Goal: Task Accomplishment & Management: Use online tool/utility

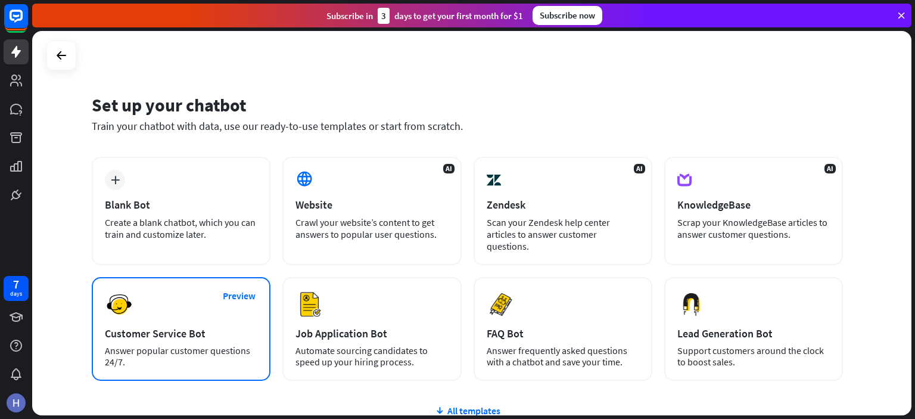
click at [210, 301] on div "Preview Customer Service Bot Answer popular customer questions 24/7." at bounding box center [181, 329] width 179 height 104
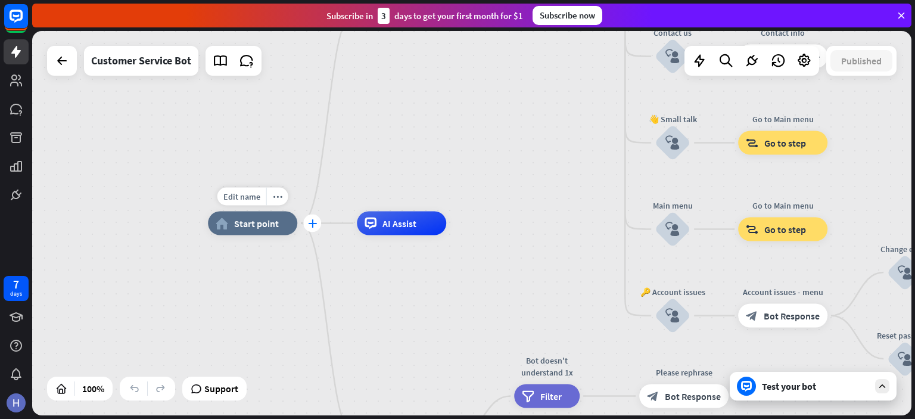
click at [312, 228] on div "plus" at bounding box center [312, 224] width 18 height 18
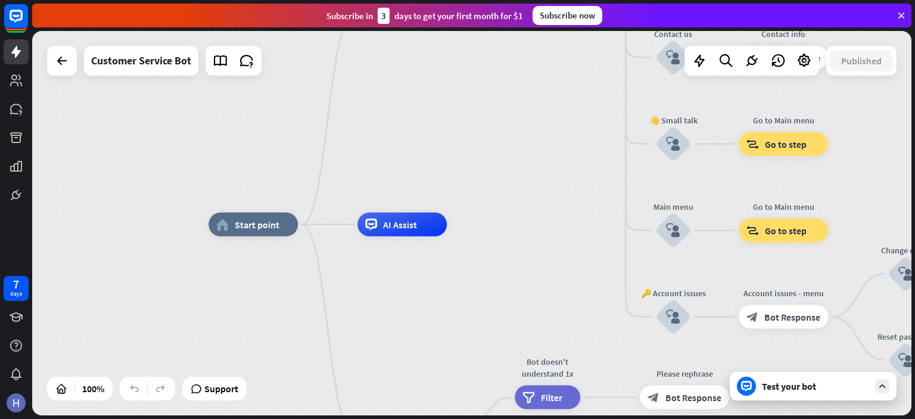
drag, startPoint x: 374, startPoint y: 176, endPoint x: 499, endPoint y: 133, distance: 131.7
click at [498, 133] on div "home_2 Start point Welcome message block_bot_response Bot Response 🔙 Main menu …" at bounding box center [471, 223] width 879 height 384
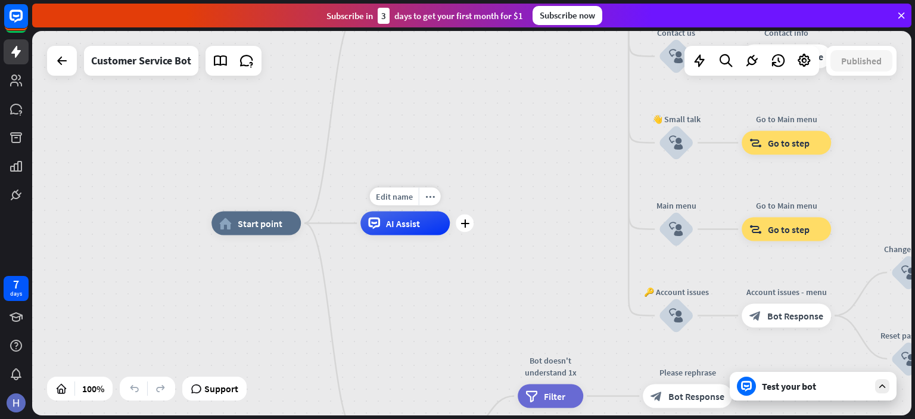
click at [380, 225] on div "AI Assist" at bounding box center [404, 224] width 89 height 24
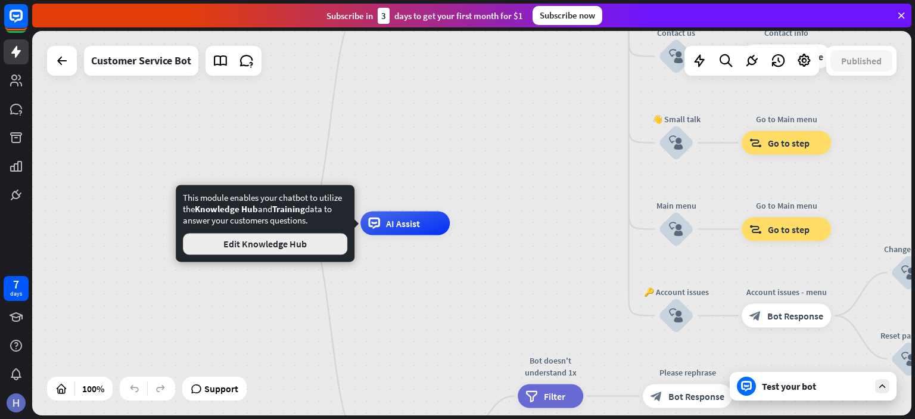
click at [300, 242] on button "Edit Knowledge Hub" at bounding box center [265, 243] width 164 height 21
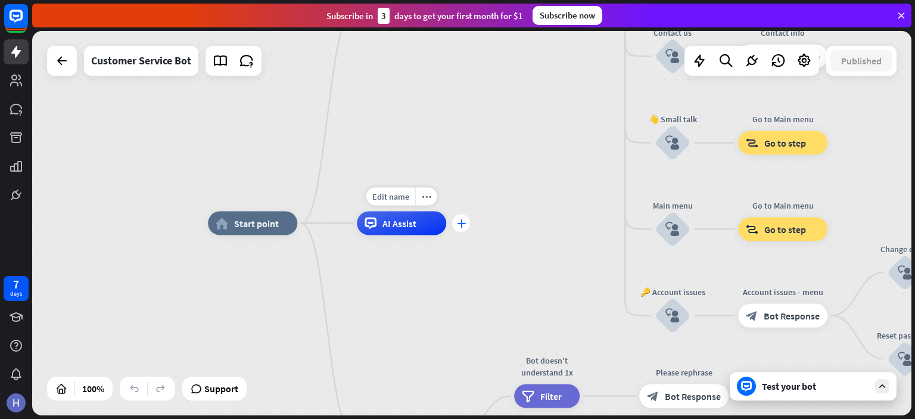
click at [458, 226] on icon "plus" at bounding box center [461, 223] width 9 height 8
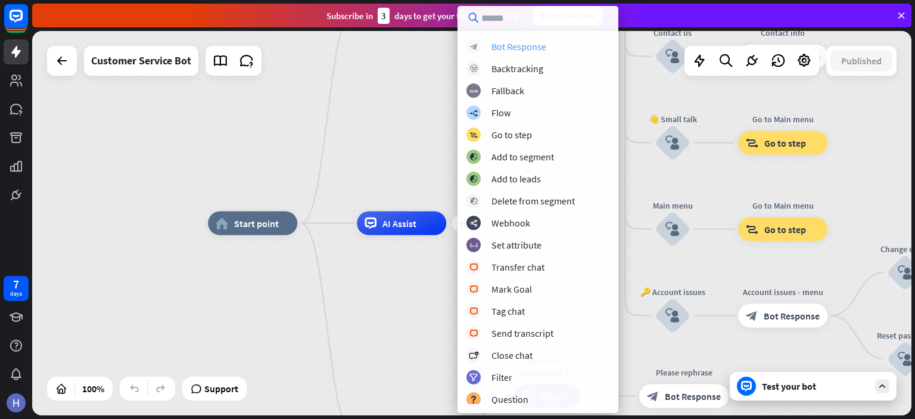
click at [520, 49] on div "Bot Response" at bounding box center [519, 47] width 55 height 12
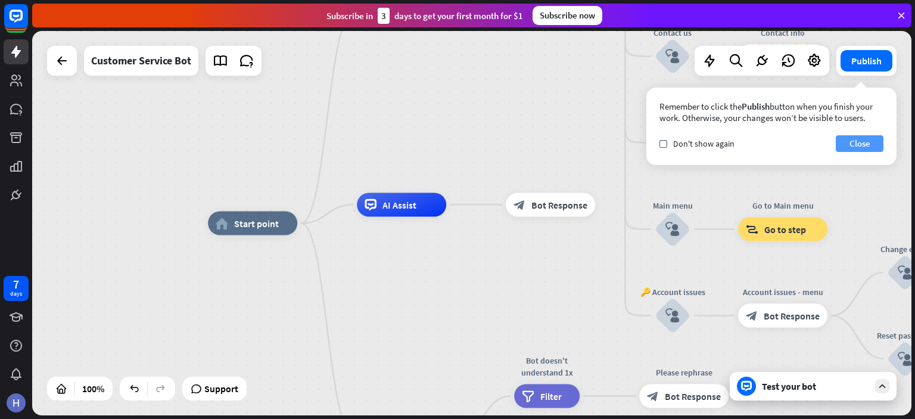
click at [854, 142] on button "Close" at bounding box center [860, 143] width 48 height 17
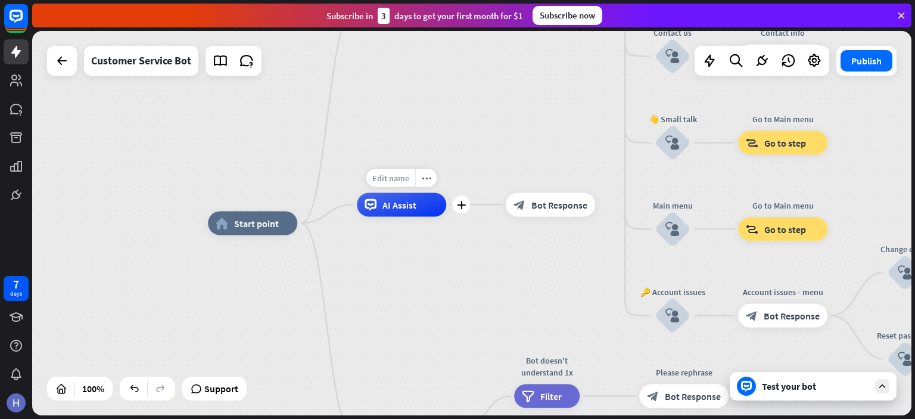
click at [397, 178] on span "Edit name" at bounding box center [390, 177] width 37 height 11
click at [501, 132] on div "home_2 Start point Welcome message block_bot_response Bot Response 🔙 Main menu …" at bounding box center [471, 223] width 879 height 384
click at [389, 206] on span "AI Assist" at bounding box center [399, 204] width 34 height 12
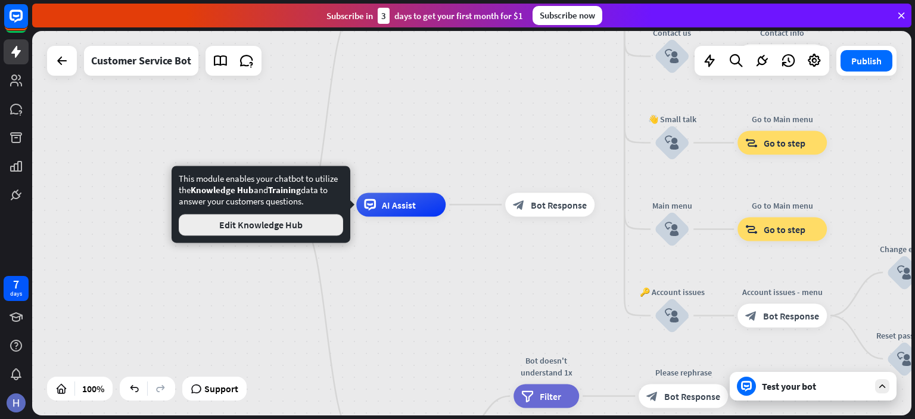
click at [260, 226] on button "Edit Knowledge Hub" at bounding box center [261, 224] width 164 height 21
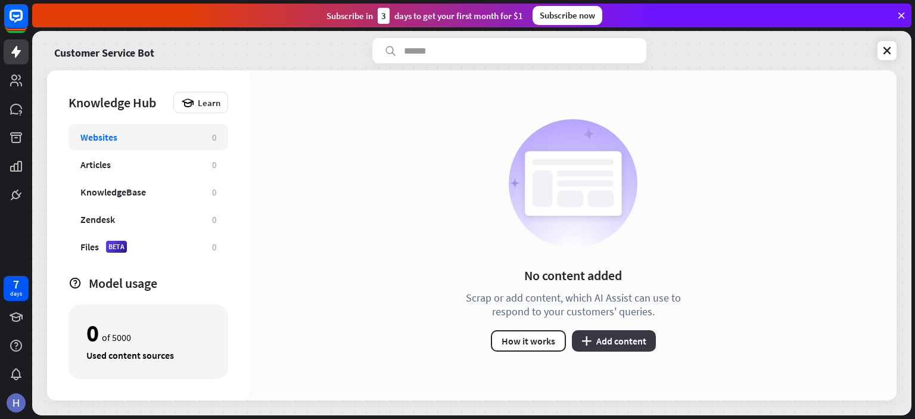
click at [615, 335] on button "plus Add content" at bounding box center [614, 340] width 84 height 21
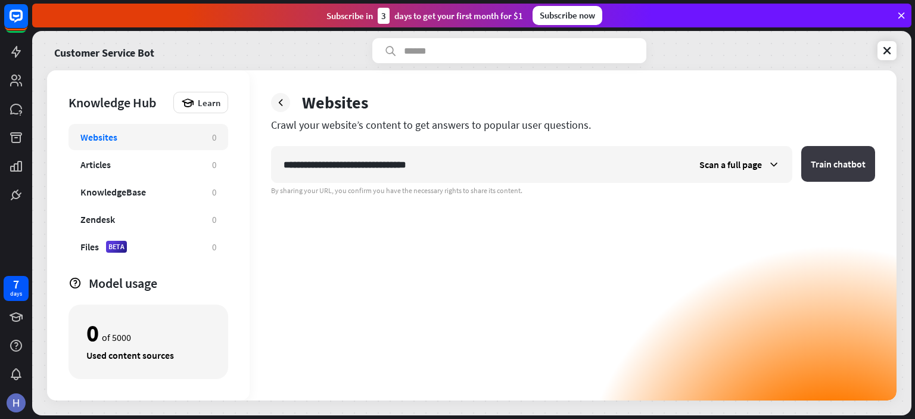
type input "**********"
click at [849, 162] on button "Train chatbot" at bounding box center [838, 164] width 74 height 36
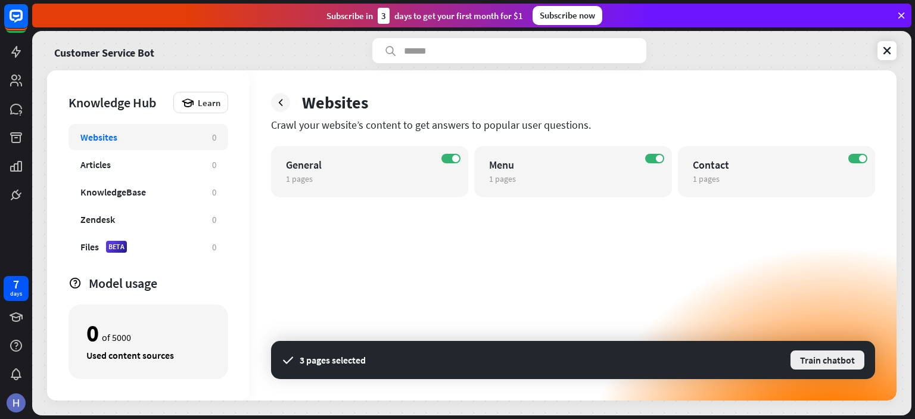
click at [837, 355] on button "Train chatbot" at bounding box center [828, 359] width 76 height 21
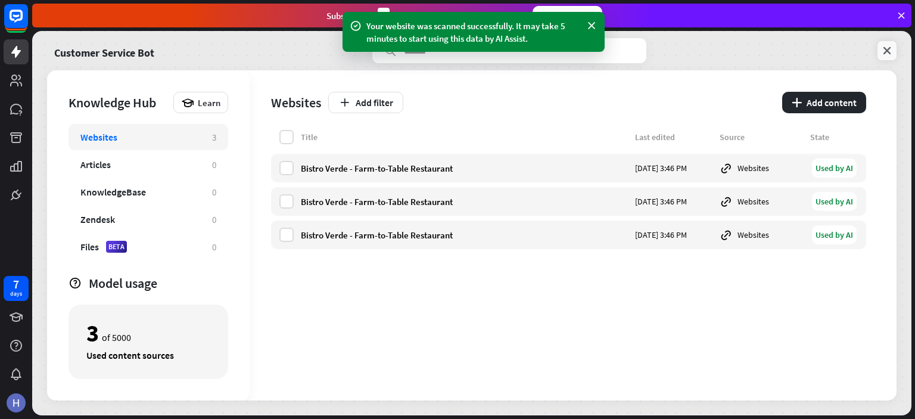
click at [888, 49] on icon at bounding box center [887, 51] width 12 height 12
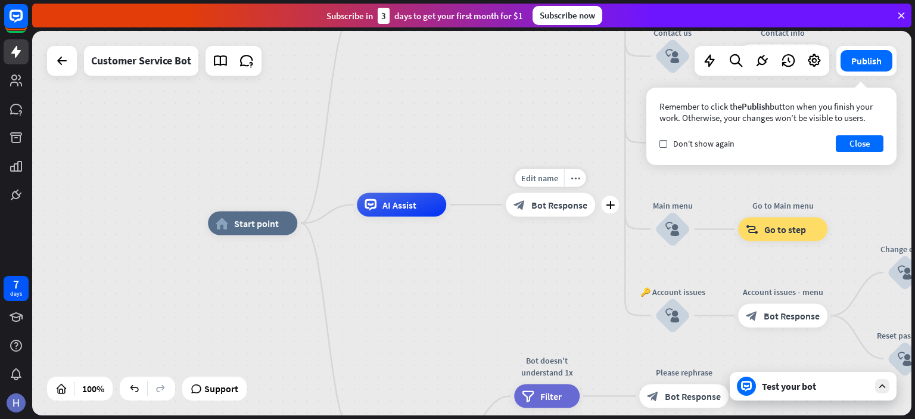
click at [540, 206] on span "Bot Response" at bounding box center [560, 204] width 56 height 12
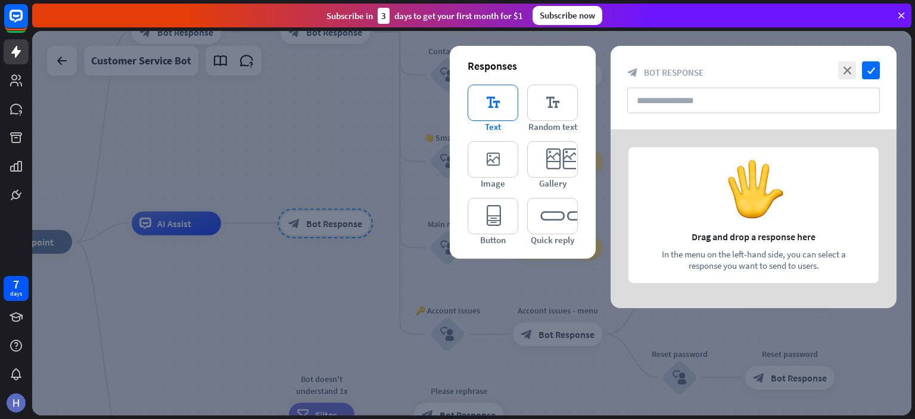
click at [484, 109] on icon "editor_text" at bounding box center [493, 103] width 51 height 36
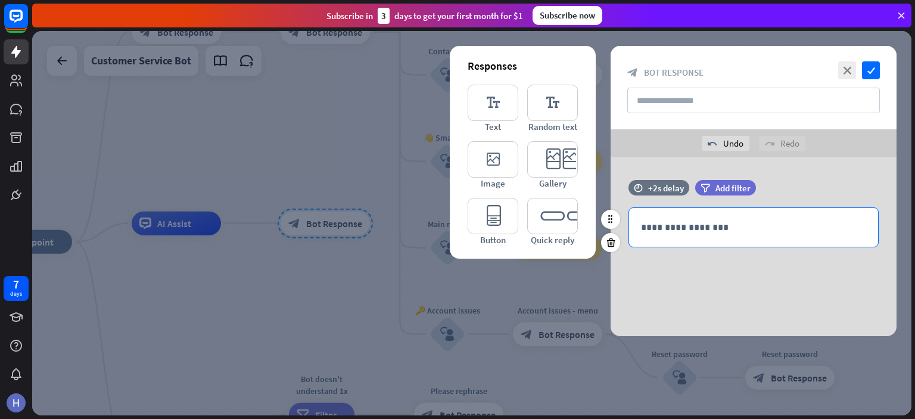
click at [682, 223] on p "**********" at bounding box center [753, 227] width 225 height 15
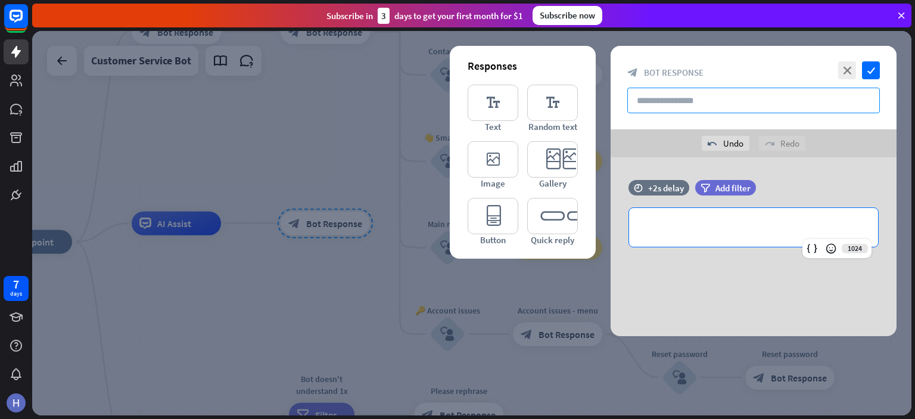
click at [680, 97] on input "text" at bounding box center [753, 101] width 253 height 26
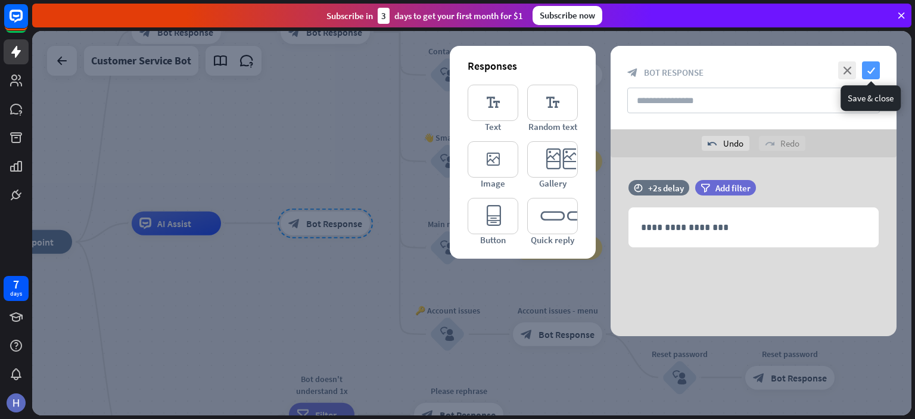
click at [874, 71] on icon "check" at bounding box center [871, 70] width 18 height 18
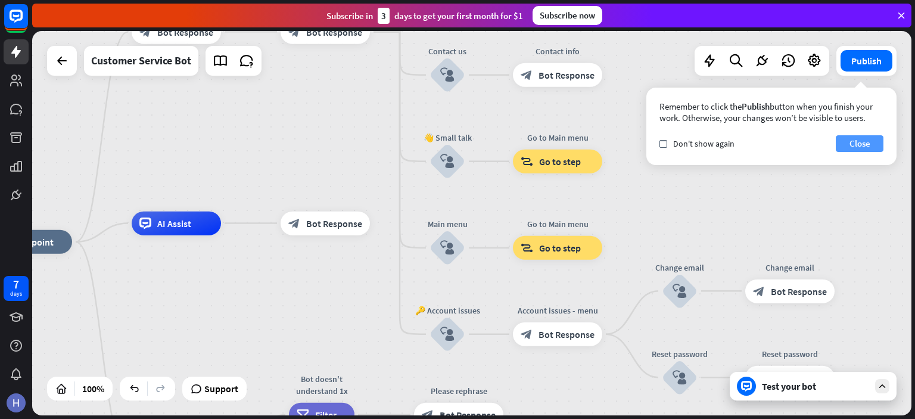
click at [858, 140] on button "Close" at bounding box center [860, 143] width 48 height 17
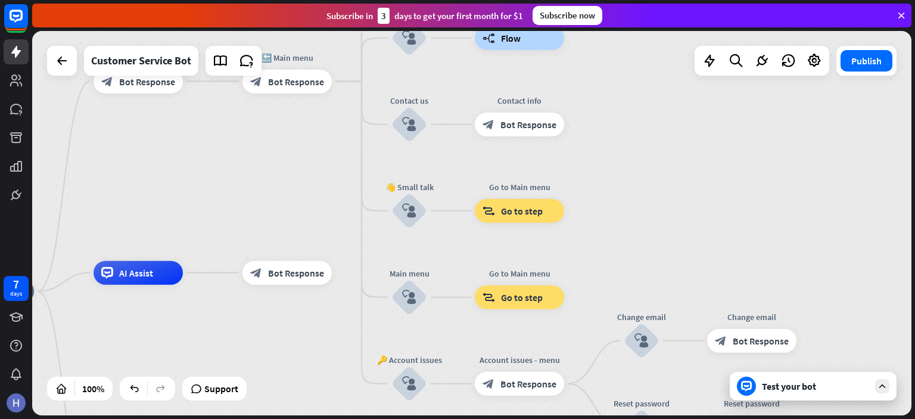
drag, startPoint x: 293, startPoint y: 167, endPoint x: 255, endPoint y: 194, distance: 46.6
click at [255, 194] on div "home_2 Start point Welcome message block_bot_response Bot Response 🔙 Main menu …" at bounding box center [471, 223] width 879 height 384
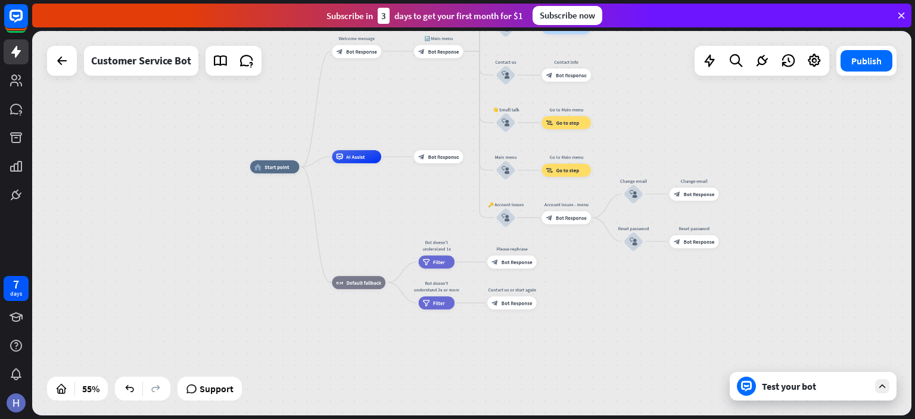
drag, startPoint x: 599, startPoint y: 218, endPoint x: 670, endPoint y: 121, distance: 120.6
click at [670, 121] on div "home_2 Start point Welcome message block_bot_response Bot Response 🔙 Main menu …" at bounding box center [471, 223] width 879 height 384
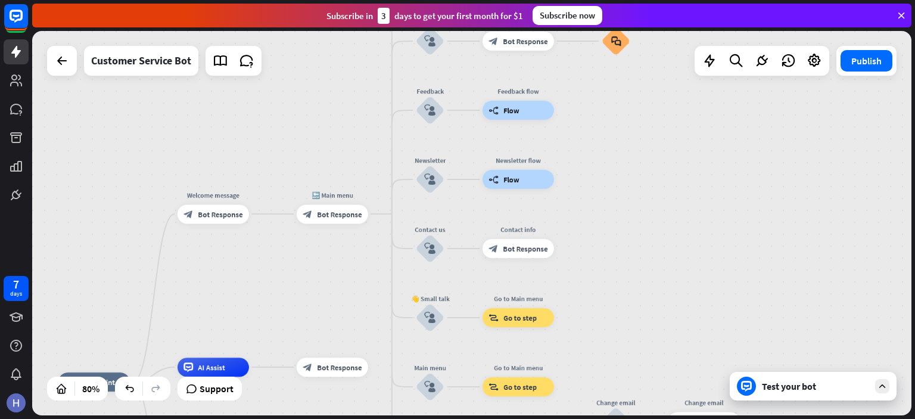
drag, startPoint x: 374, startPoint y: 347, endPoint x: 375, endPoint y: 386, distance: 38.1
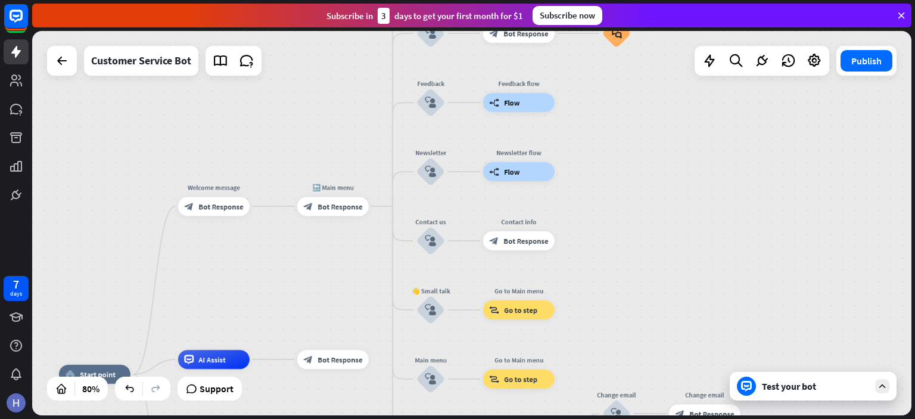
drag, startPoint x: 720, startPoint y: 223, endPoint x: 707, endPoint y: 201, distance: 25.6
click at [710, 205] on div "home_2 Start point Welcome message block_bot_response Bot Response 🔙 Main menu …" at bounding box center [471, 223] width 879 height 384
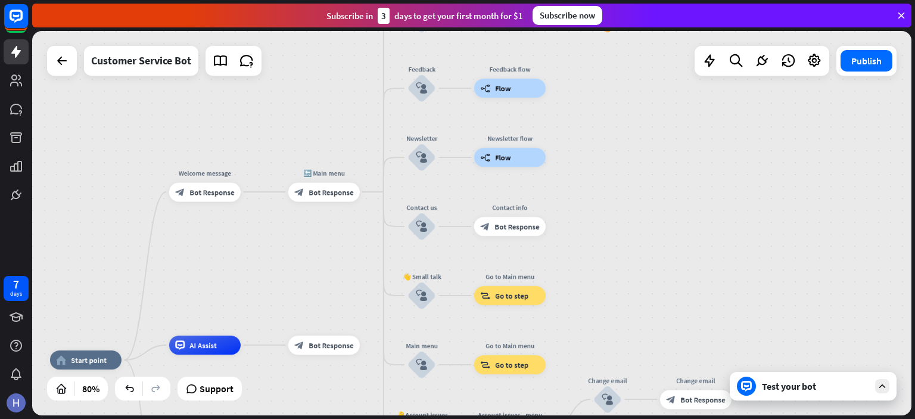
click at [779, 381] on div "Test your bot" at bounding box center [815, 386] width 107 height 12
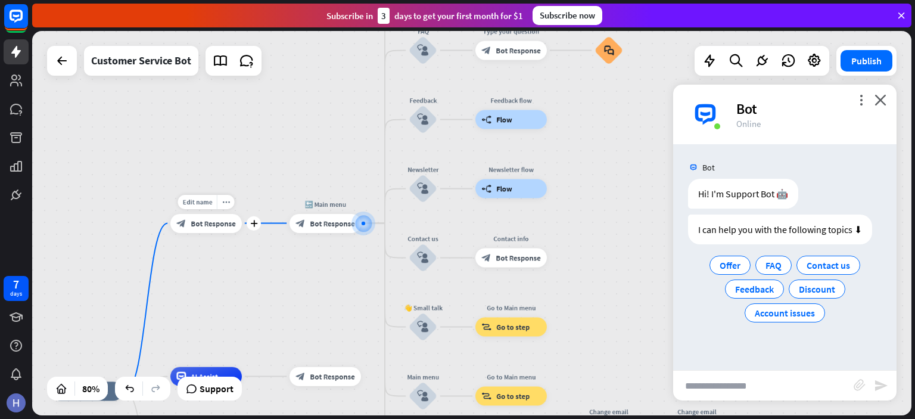
click at [211, 228] on div "block_bot_response Bot Response" at bounding box center [206, 223] width 72 height 19
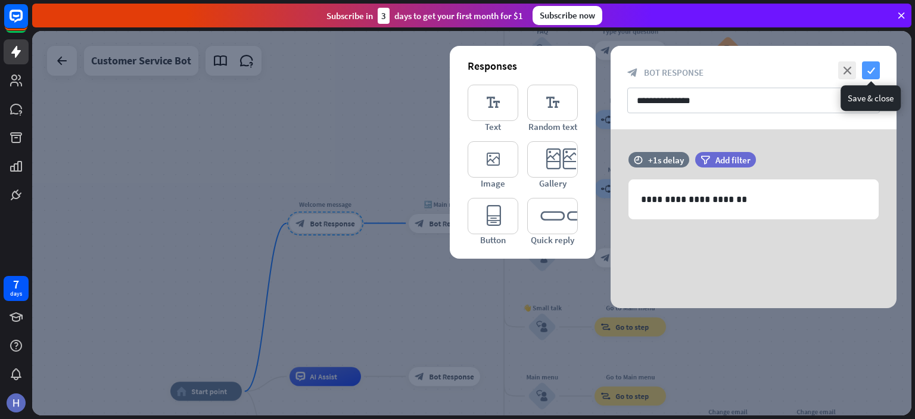
click at [876, 72] on icon "check" at bounding box center [871, 70] width 18 height 18
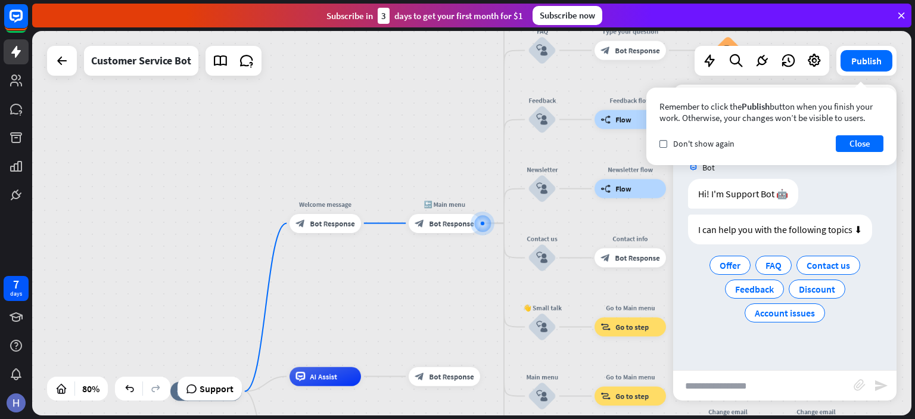
drag, startPoint x: 822, startPoint y: 177, endPoint x: 802, endPoint y: 169, distance: 21.7
click at [802, 169] on div "Bot" at bounding box center [784, 167] width 223 height 23
click at [875, 144] on button "Close" at bounding box center [860, 143] width 48 height 17
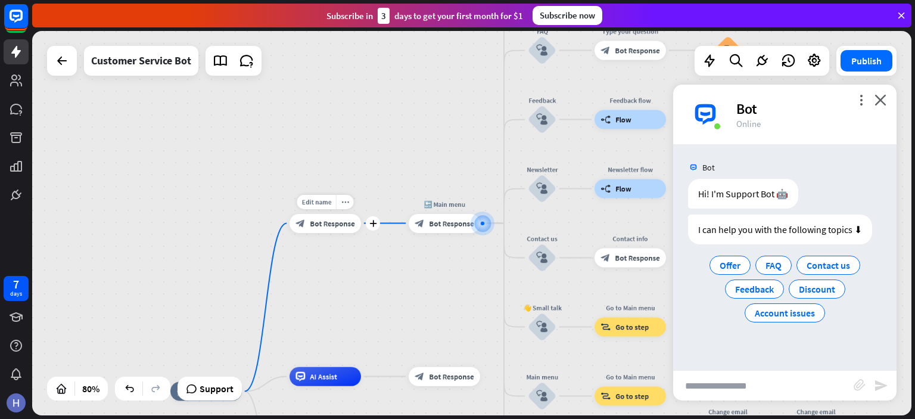
click at [333, 231] on div "block_bot_response Bot Response" at bounding box center [326, 223] width 72 height 19
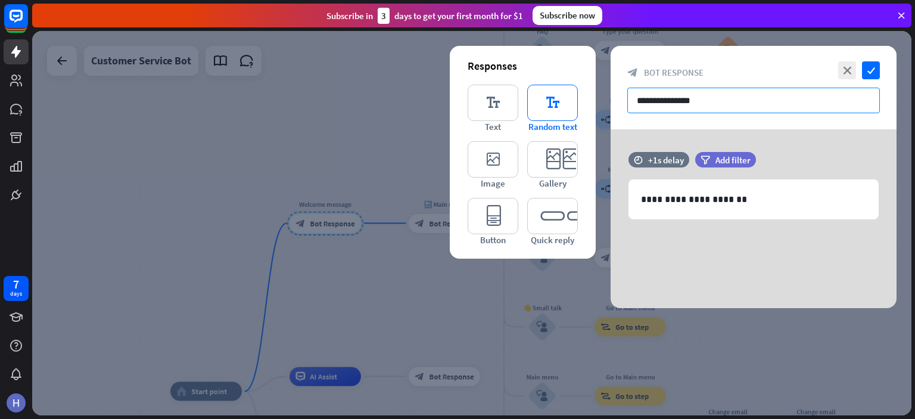
drag, startPoint x: 733, startPoint y: 104, endPoint x: 574, endPoint y: 114, distance: 158.8
click at [611, 114] on div "**********" at bounding box center [754, 177] width 286 height 262
paste input "**********"
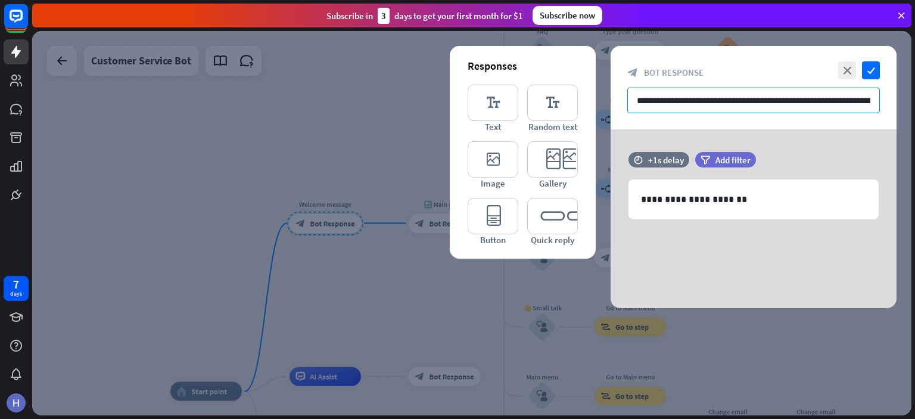
scroll to position [0, 235]
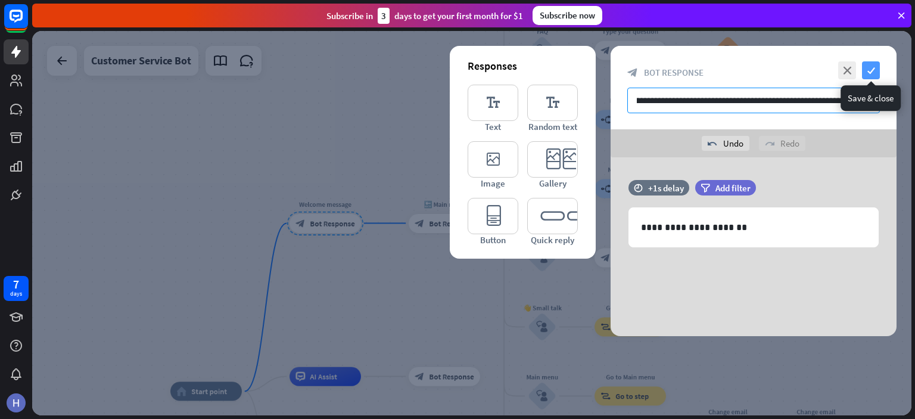
type input "**********"
click at [871, 73] on icon "check" at bounding box center [871, 70] width 18 height 18
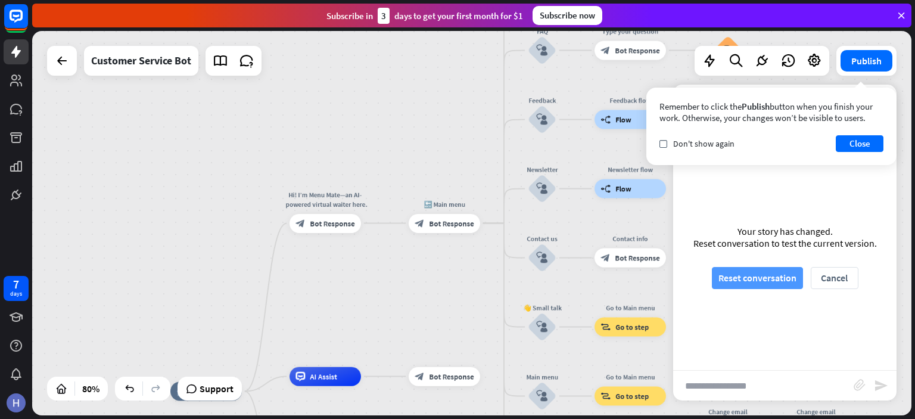
click at [779, 275] on button "Reset conversation" at bounding box center [757, 278] width 91 height 22
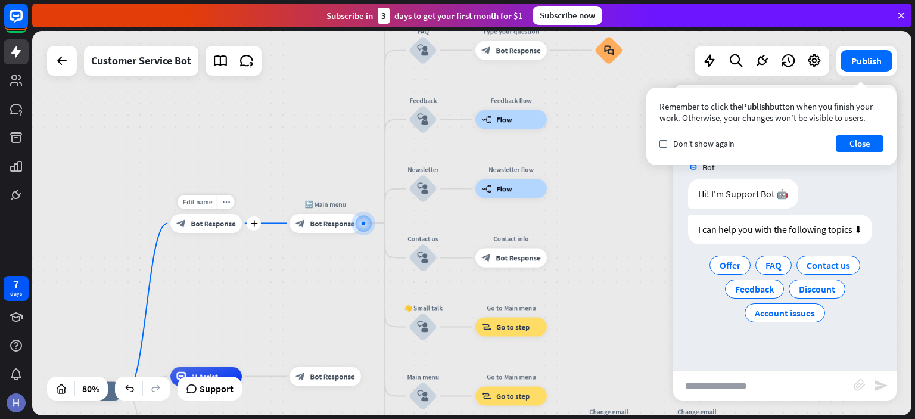
click at [215, 221] on span "Bot Response" at bounding box center [213, 224] width 45 height 10
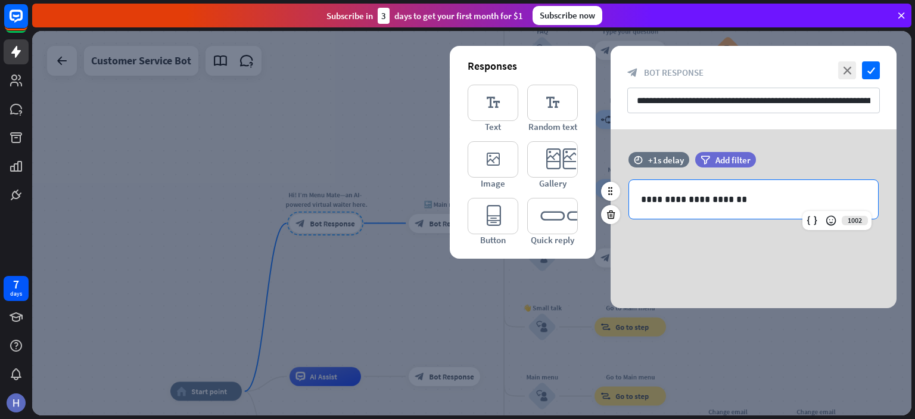
click at [776, 203] on p "**********" at bounding box center [753, 199] width 225 height 15
drag, startPoint x: 744, startPoint y: 100, endPoint x: 915, endPoint y: 127, distance: 173.2
click at [915, 127] on div "home_2 Start point Hi! I’m Menu Mate—an AI-powered virtual waiter here to help …" at bounding box center [473, 225] width 883 height 388
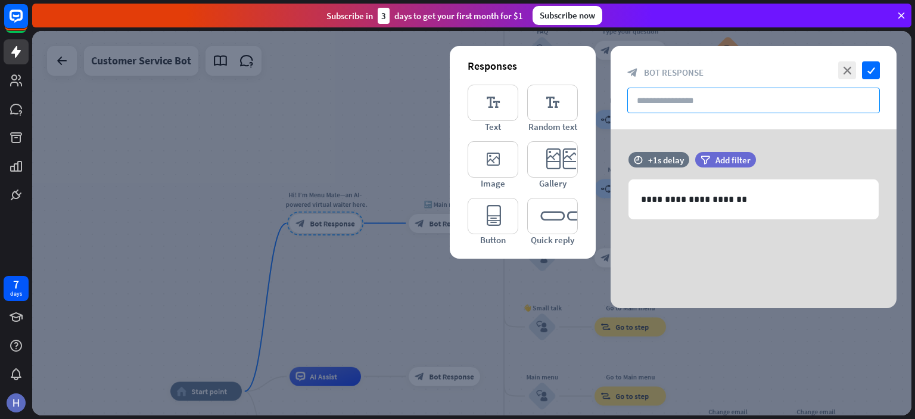
scroll to position [0, 0]
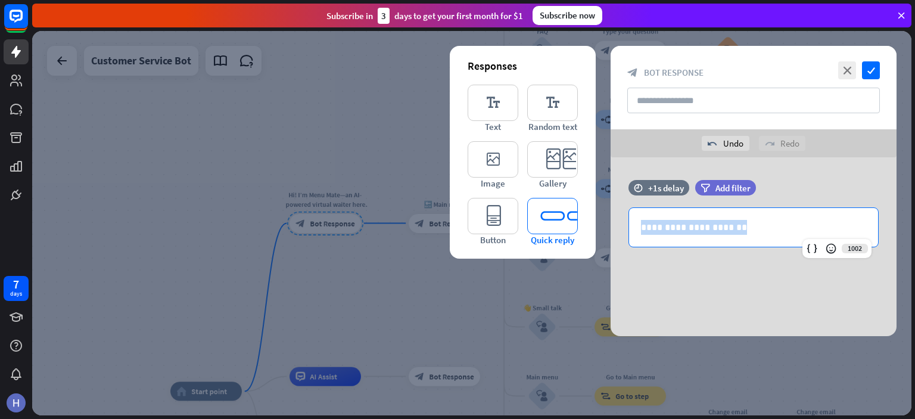
drag, startPoint x: 780, startPoint y: 216, endPoint x: 532, endPoint y: 215, distance: 248.5
click at [611, 215] on div "**********" at bounding box center [754, 246] width 286 height 179
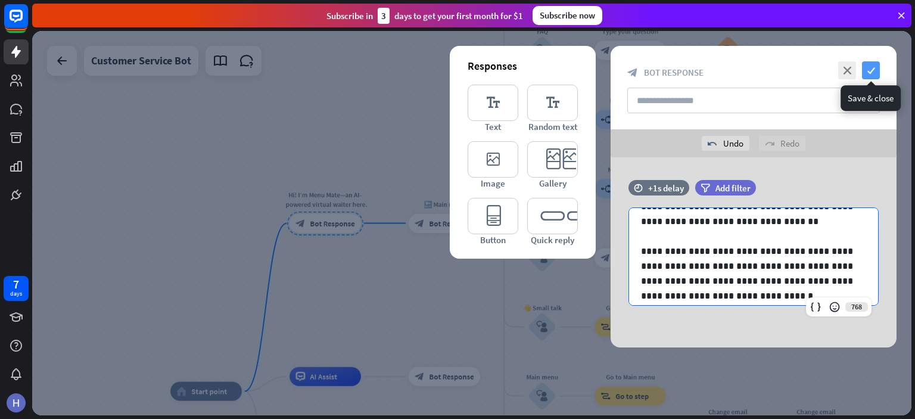
click at [872, 67] on icon "check" at bounding box center [871, 70] width 18 height 18
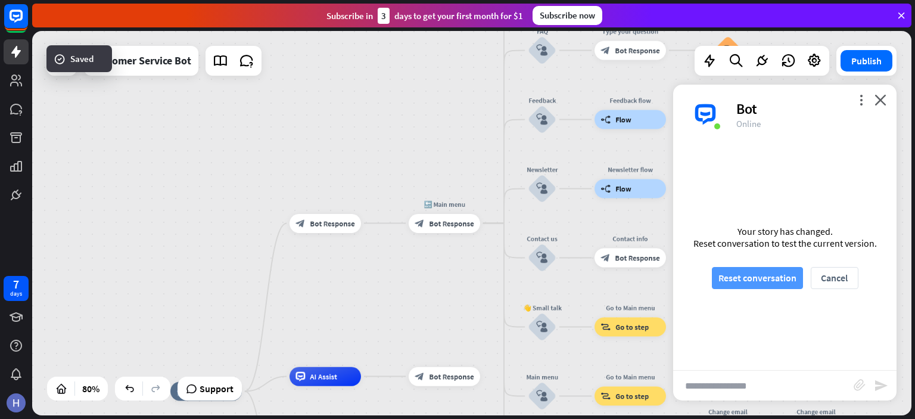
click at [734, 274] on button "Reset conversation" at bounding box center [757, 278] width 91 height 22
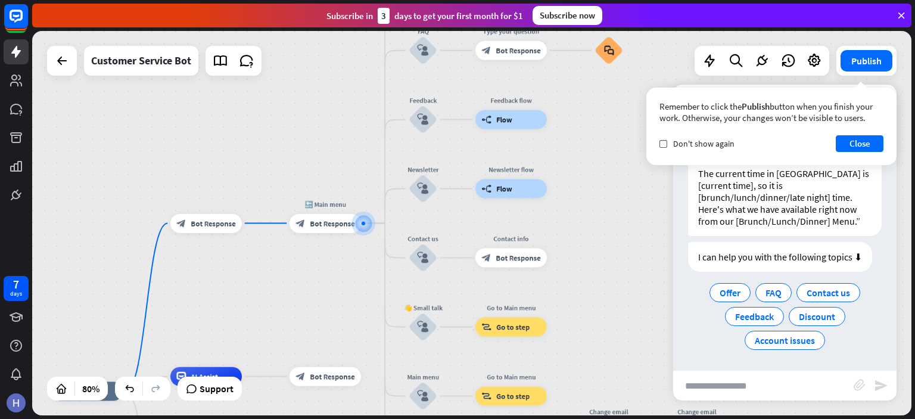
scroll to position [67, 0]
drag, startPoint x: 863, startPoint y: 143, endPoint x: 857, endPoint y: 154, distance: 12.3
click at [863, 144] on button "Close" at bounding box center [860, 143] width 48 height 17
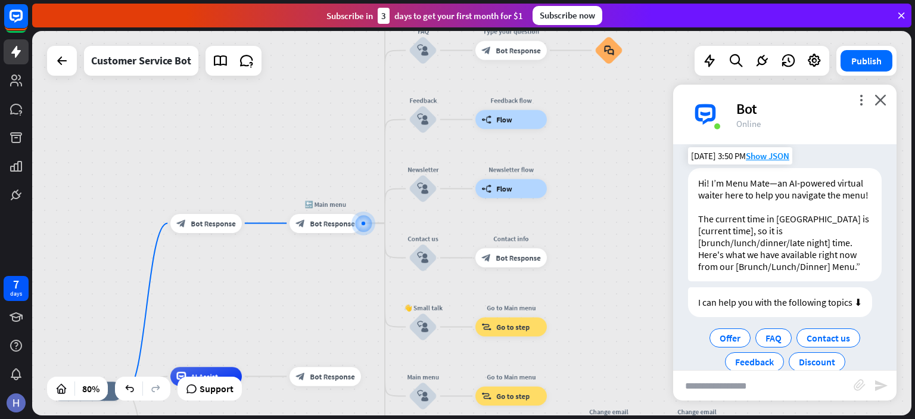
scroll to position [0, 0]
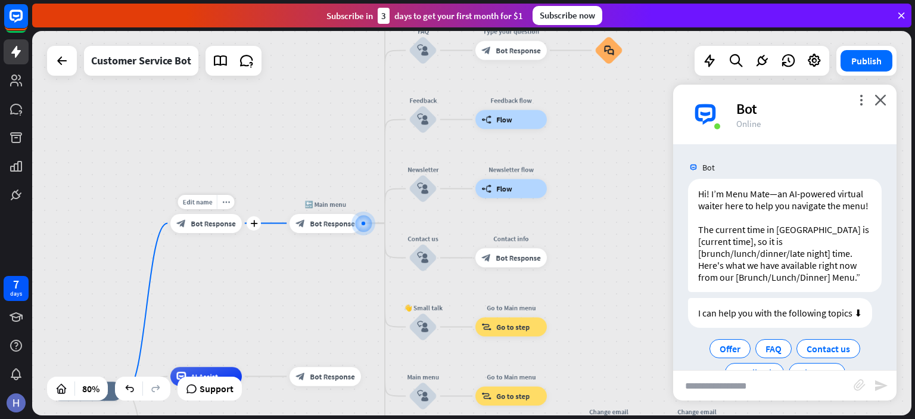
click at [220, 227] on span "Bot Response" at bounding box center [213, 224] width 45 height 10
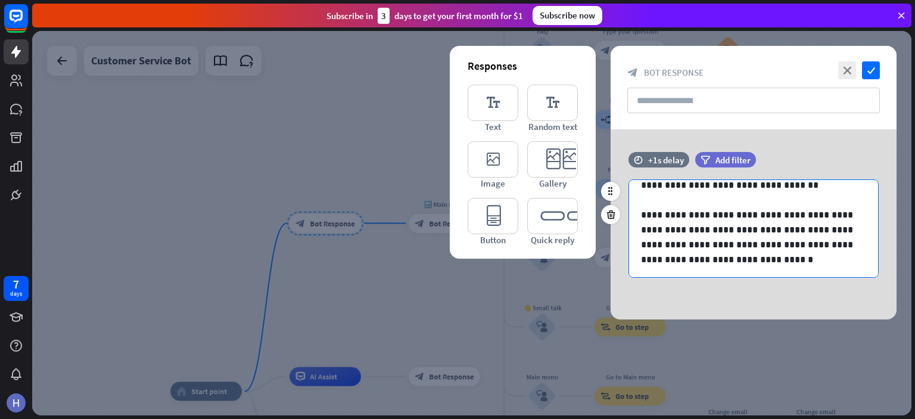
scroll to position [30, 0]
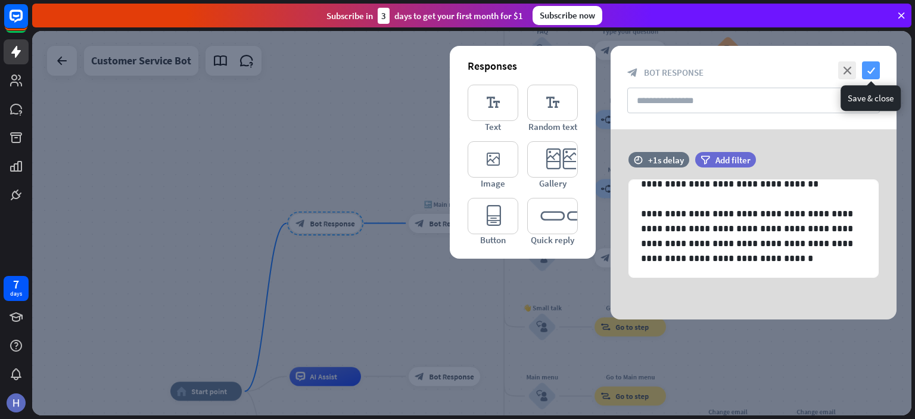
click at [876, 71] on icon "check" at bounding box center [871, 70] width 18 height 18
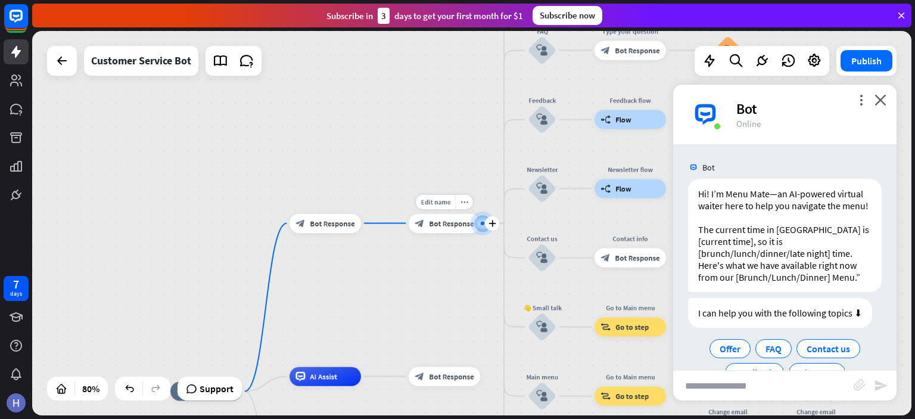
click at [431, 232] on div "block_bot_response Bot Response" at bounding box center [445, 223] width 72 height 19
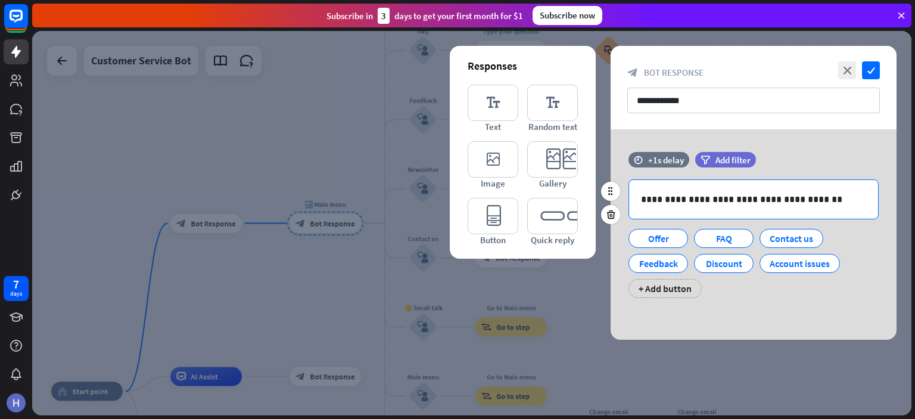
click at [810, 200] on p "**********" at bounding box center [753, 199] width 225 height 15
click at [685, 237] on div at bounding box center [685, 231] width 19 height 19
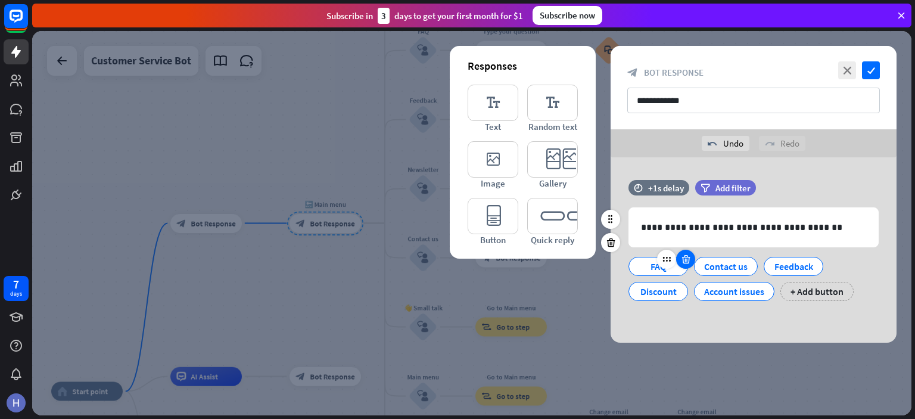
click at [684, 263] on icon at bounding box center [685, 259] width 11 height 11
click at [691, 260] on icon at bounding box center [690, 259] width 11 height 11
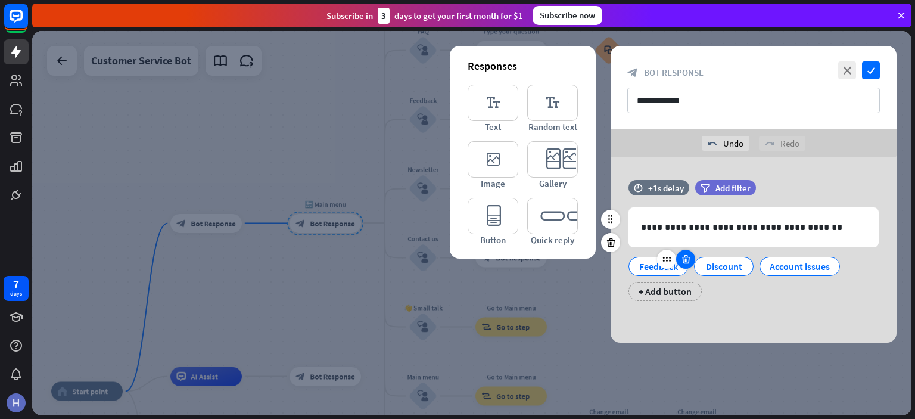
click at [691, 260] on div at bounding box center [685, 259] width 19 height 19
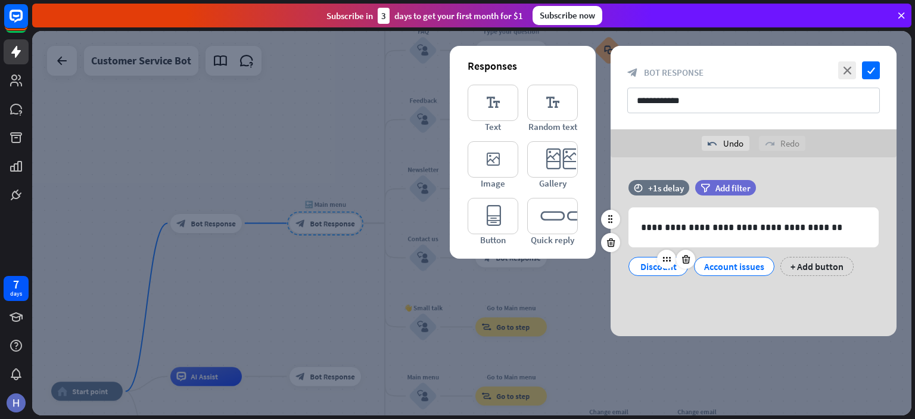
click at [691, 261] on icon at bounding box center [685, 259] width 11 height 11
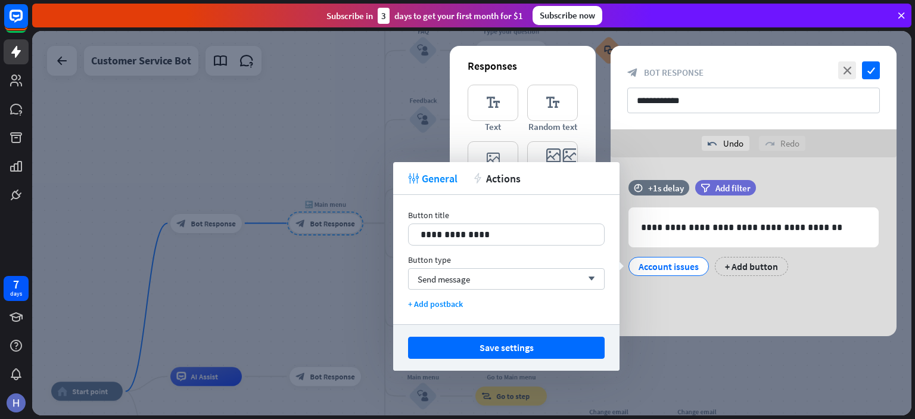
drag, startPoint x: 560, startPoint y: 342, endPoint x: 584, endPoint y: 318, distance: 34.5
click at [560, 343] on button "Save settings" at bounding box center [506, 348] width 197 height 22
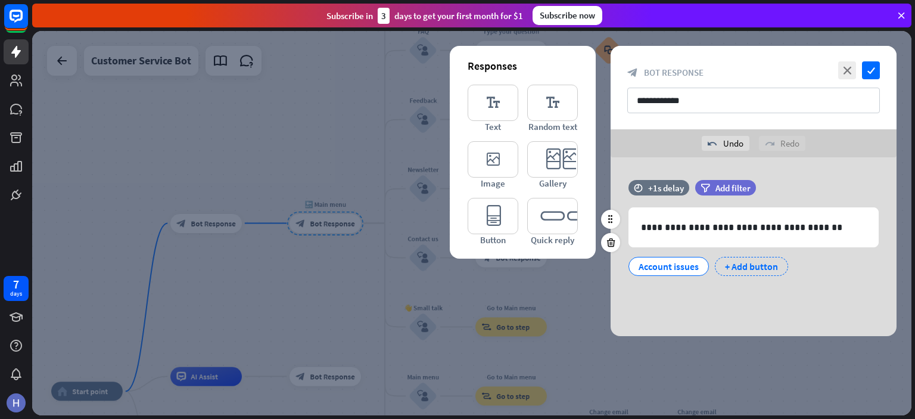
click at [739, 266] on div "+ Add button" at bounding box center [751, 266] width 73 height 19
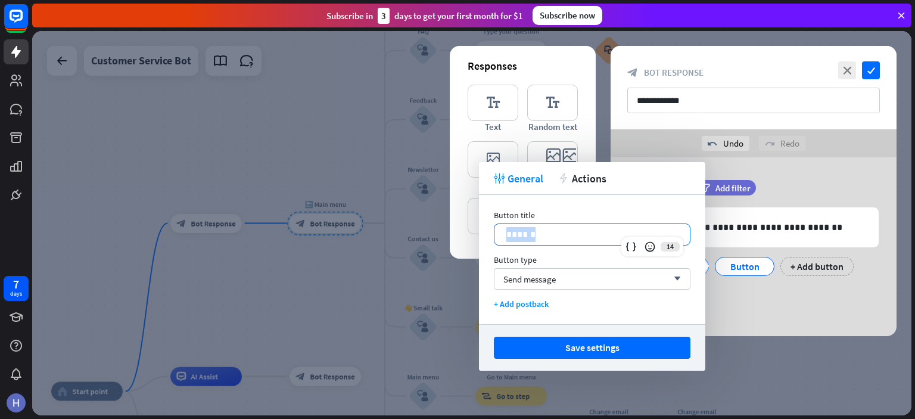
drag, startPoint x: 605, startPoint y: 235, endPoint x: 509, endPoint y: 241, distance: 96.7
click at [509, 241] on p "******" at bounding box center [592, 234] width 172 height 15
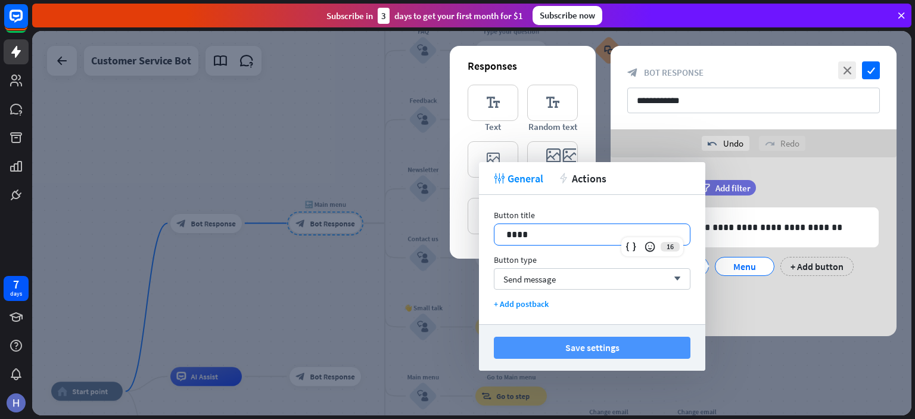
click at [570, 348] on button "Save settings" at bounding box center [592, 348] width 197 height 22
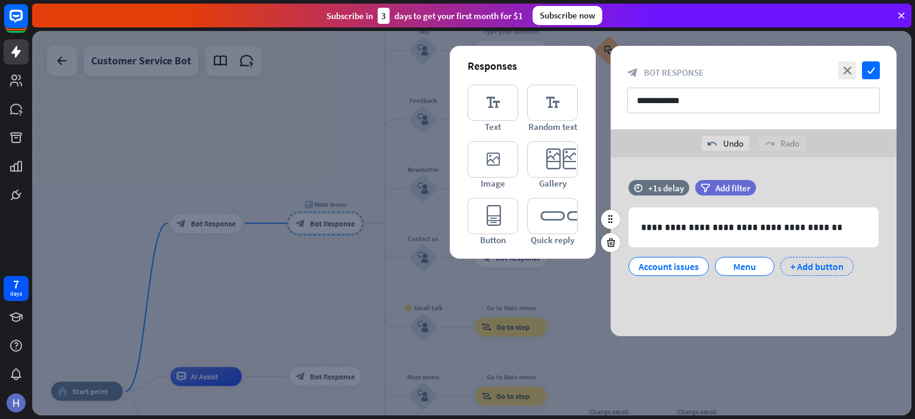
click at [824, 268] on div "+ Add button" at bounding box center [817, 266] width 73 height 19
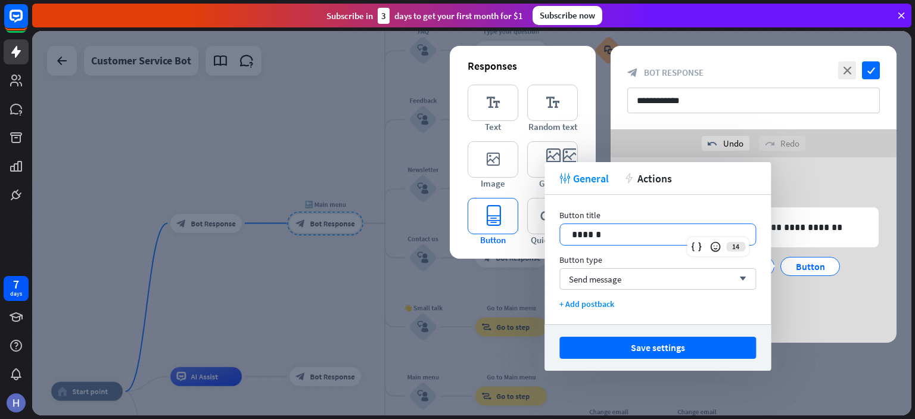
drag, startPoint x: 547, startPoint y: 240, endPoint x: 467, endPoint y: 233, distance: 80.1
click at [467, 233] on body "7 days close Product Help First steps Get started with ChatBot Help Center Foll…" at bounding box center [457, 209] width 915 height 419
click at [468, 233] on div "editor_button Button" at bounding box center [493, 222] width 51 height 48
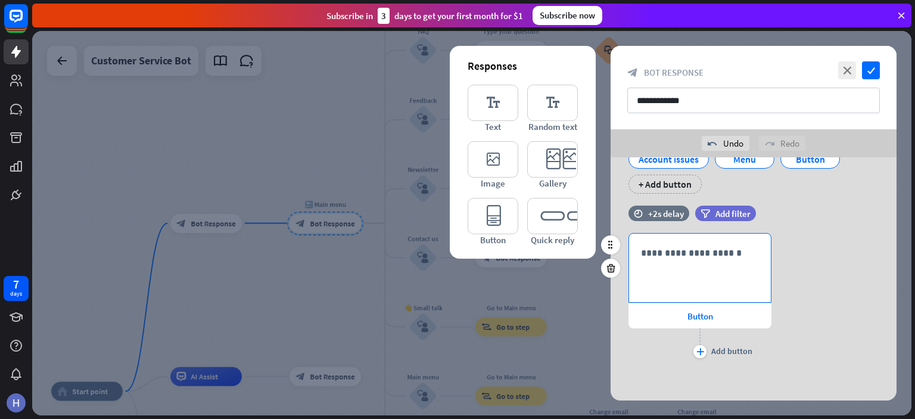
scroll to position [109, 0]
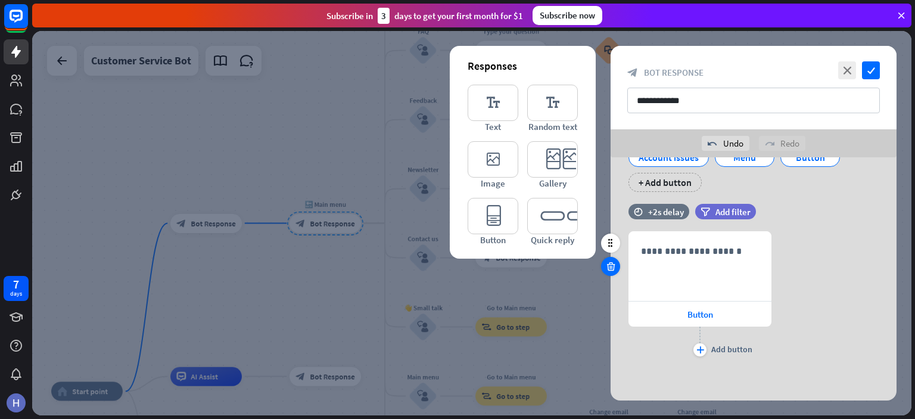
click at [615, 267] on icon at bounding box center [610, 266] width 11 height 11
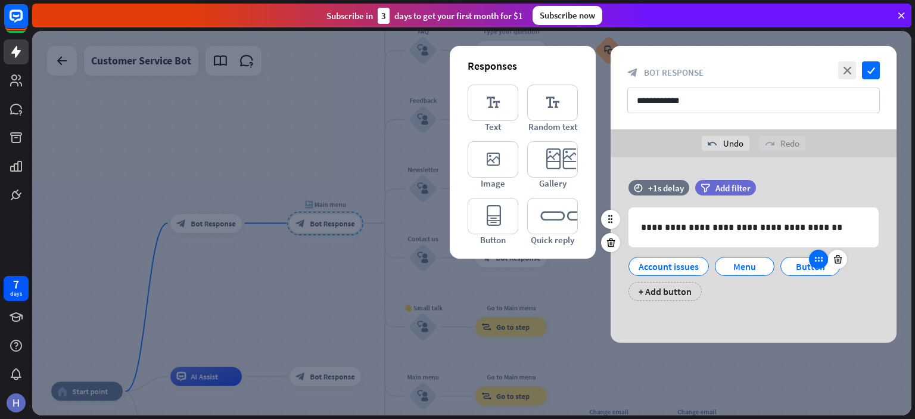
click at [818, 268] on div at bounding box center [818, 259] width 19 height 19
click at [818, 262] on icon at bounding box center [818, 259] width 11 height 11
click at [803, 265] on div "Button" at bounding box center [810, 266] width 39 height 18
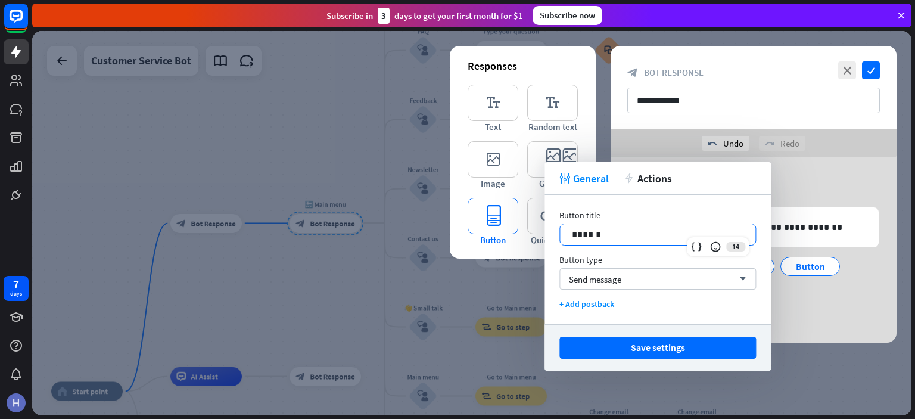
drag, startPoint x: 635, startPoint y: 238, endPoint x: 482, endPoint y: 238, distance: 152.5
click at [482, 238] on body "7 days close Product Help First steps Get started with ChatBot Help Center Foll…" at bounding box center [457, 209] width 915 height 419
drag, startPoint x: 608, startPoint y: 233, endPoint x: 503, endPoint y: 237, distance: 105.0
click at [503, 235] on body "7 days close Product Help First steps Get started with ChatBot Help Center Foll…" at bounding box center [457, 209] width 915 height 419
drag, startPoint x: 618, startPoint y: 232, endPoint x: 563, endPoint y: 240, distance: 55.4
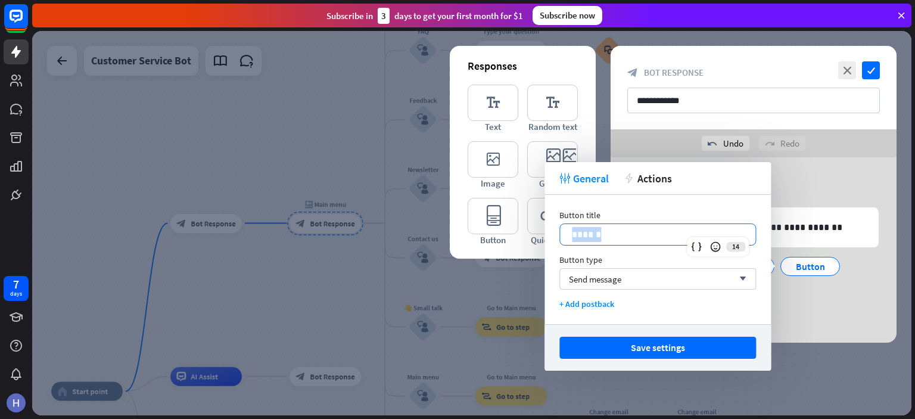
click at [563, 240] on div "******" at bounding box center [657, 234] width 195 height 21
click at [609, 338] on button "Save settings" at bounding box center [658, 348] width 197 height 22
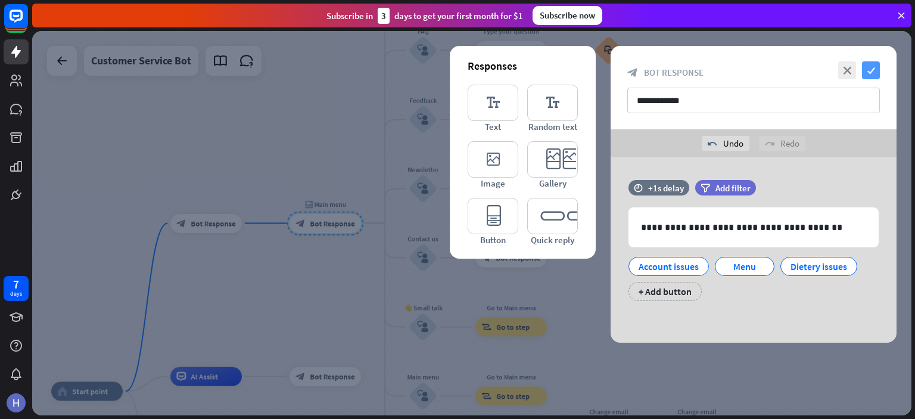
click at [875, 64] on icon "check" at bounding box center [871, 70] width 18 height 18
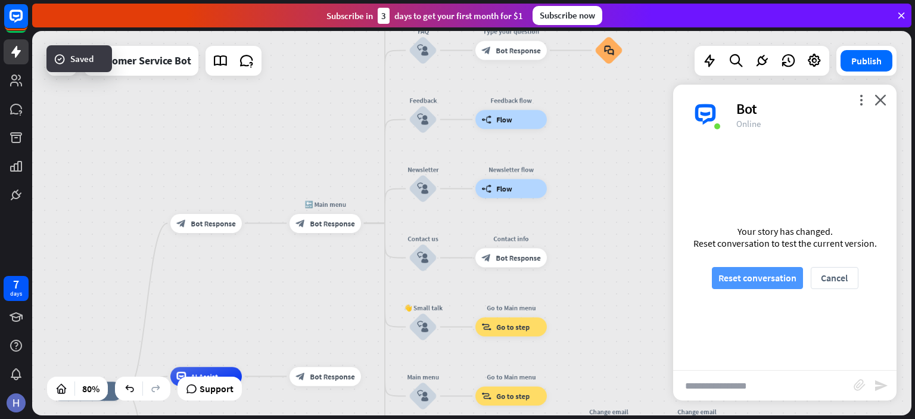
click at [766, 282] on button "Reset conversation" at bounding box center [757, 278] width 91 height 22
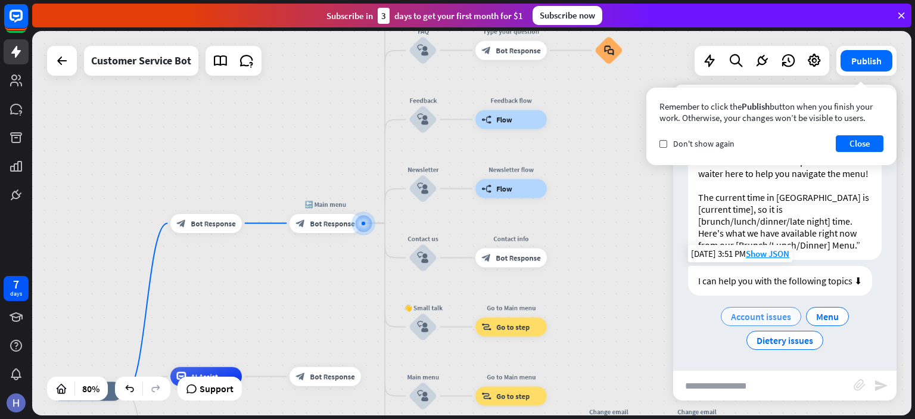
scroll to position [43, 0]
click at [824, 312] on span "Menu" at bounding box center [827, 316] width 23 height 12
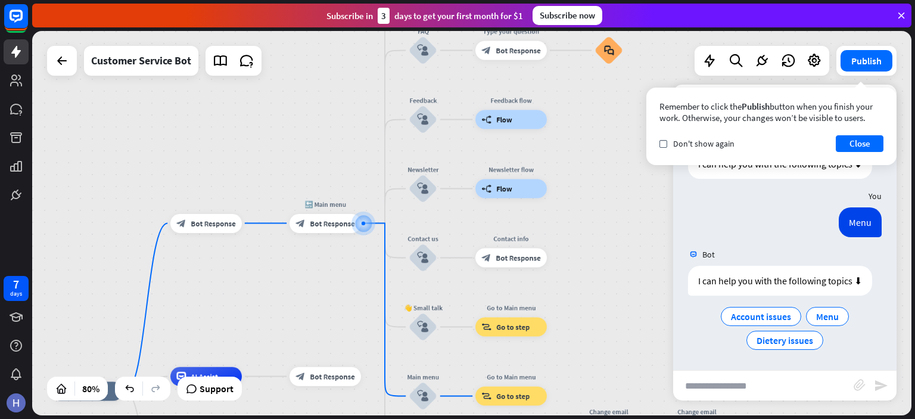
scroll to position [160, 0]
